Goal: Find specific page/section: Find specific page/section

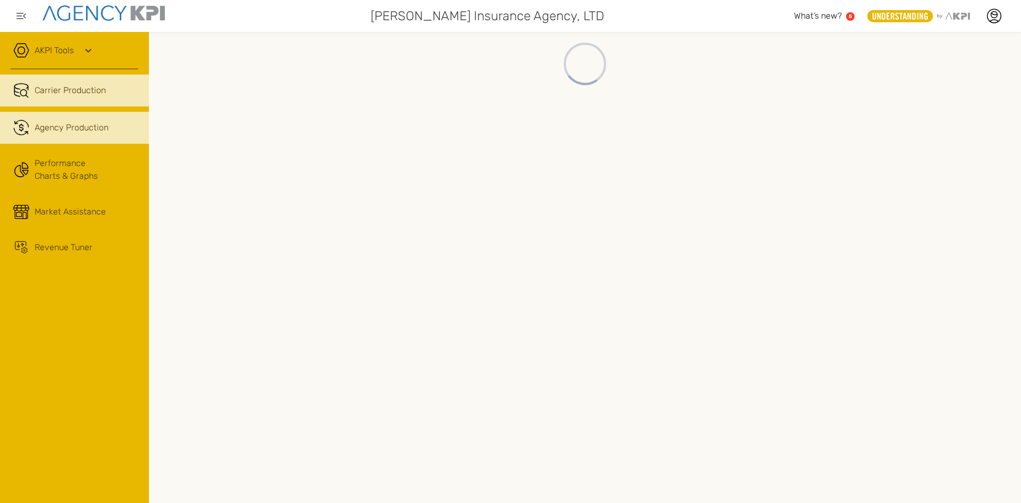
click at [74, 125] on span "Agency Production" at bounding box center [72, 127] width 74 height 13
click at [102, 128] on span "Agency Production" at bounding box center [72, 127] width 74 height 13
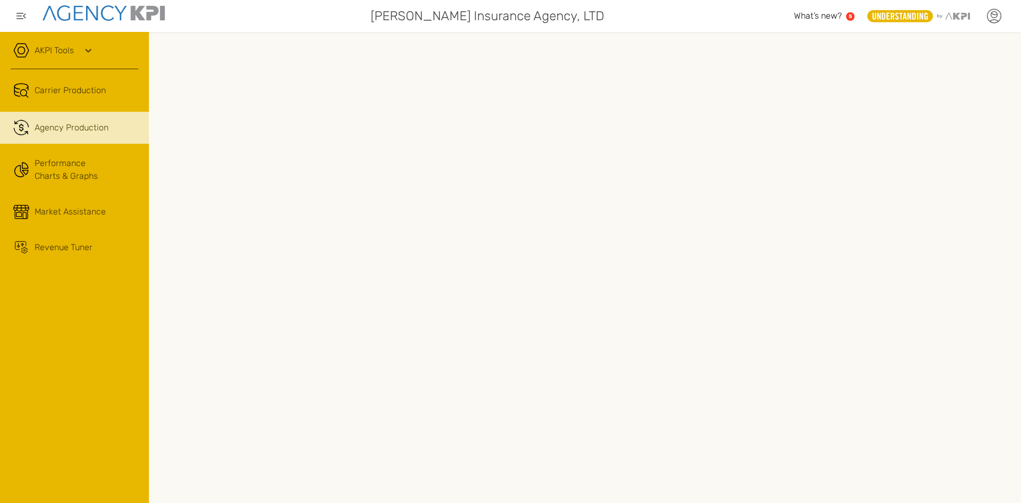
click at [994, 17] on icon at bounding box center [994, 16] width 16 height 16
click at [913, 103] on li "Log Out" at bounding box center [949, 110] width 119 height 28
